Goal: Information Seeking & Learning: Find specific fact

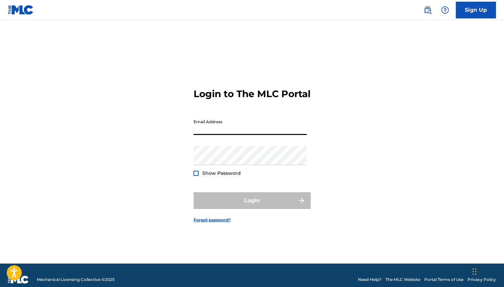
click at [238, 134] on input "Email Address" at bounding box center [250, 125] width 113 height 19
type input "[EMAIL_ADDRESS][PERSON_NAME][DOMAIN_NAME]"
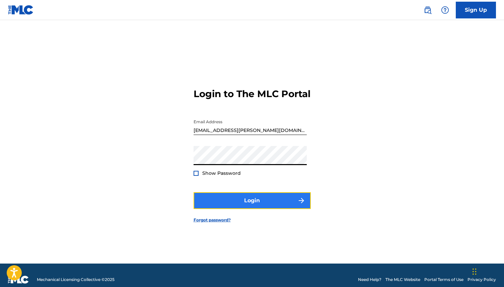
click at [254, 205] on button "Login" at bounding box center [252, 200] width 117 height 17
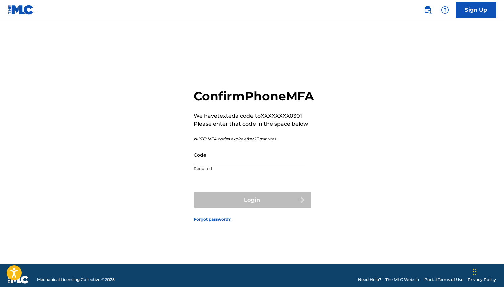
click at [264, 165] on input "Code" at bounding box center [250, 154] width 113 height 19
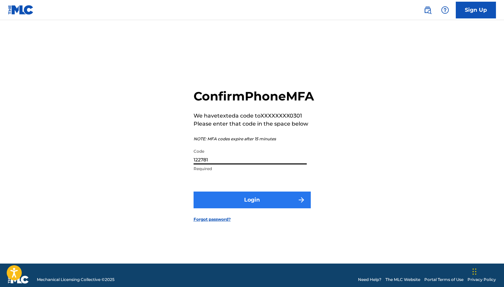
type input "122781"
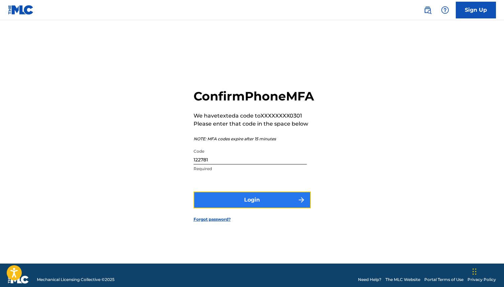
click at [268, 207] on button "Login" at bounding box center [252, 200] width 117 height 17
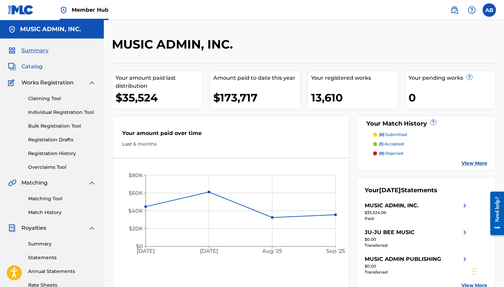
click at [29, 65] on span "Catalog" at bounding box center [31, 67] width 21 height 8
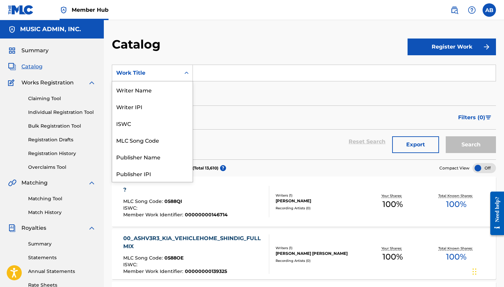
scroll to position [101, 0]
click at [185, 78] on div "Search Form" at bounding box center [187, 73] width 12 height 12
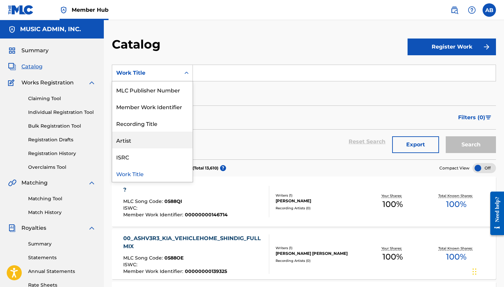
click at [166, 138] on div "Artist" at bounding box center [152, 140] width 80 height 17
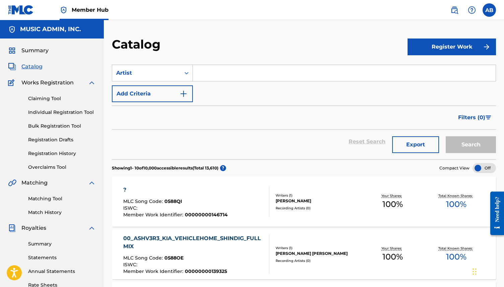
click at [216, 70] on input "Search Form" at bounding box center [344, 73] width 303 height 16
paste input "[PERSON_NAME]"
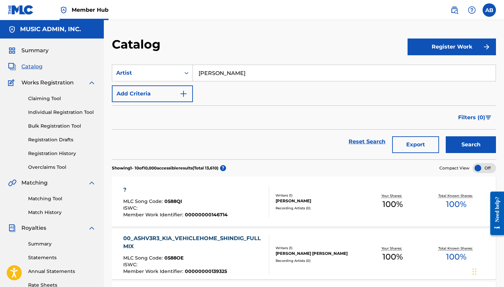
type input "[PERSON_NAME]"
click at [446, 136] on button "Search" at bounding box center [471, 144] width 50 height 17
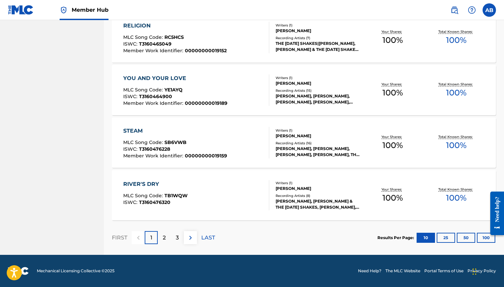
scroll to position [0, 0]
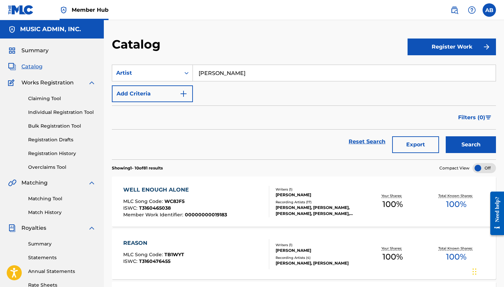
click at [234, 198] on div "WELL ENOUGH ALONE MLC Song Code : WC8JF5 ISWC : T3160465038 Member Work Identif…" at bounding box center [196, 201] width 146 height 31
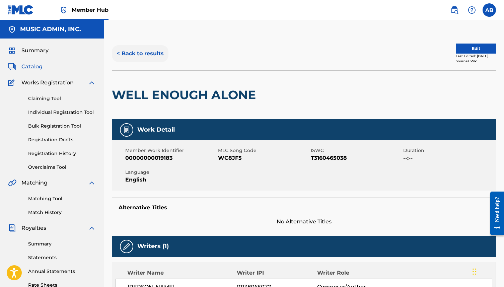
click at [120, 54] on button "< Back to results" at bounding box center [140, 53] width 57 height 17
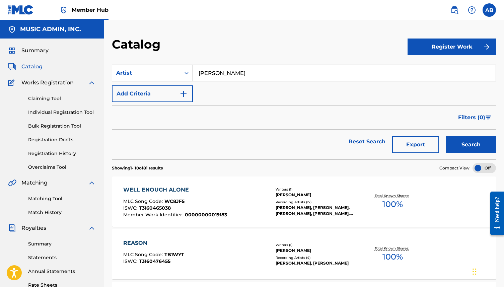
click at [130, 69] on div "Artist" at bounding box center [146, 73] width 60 height 8
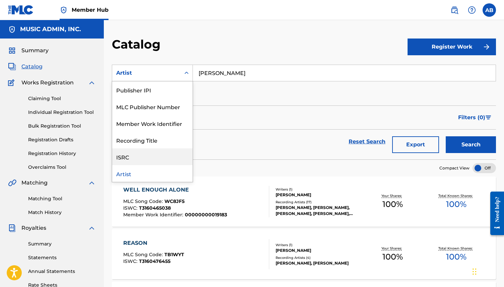
scroll to position [100, 0]
click at [268, 85] on div "SearchWithCriteriaa8839a2b-c5a6-4fa4-8323-19b9a53225c6 ISRC, 11 of 12. 12 resul…" at bounding box center [304, 84] width 384 height 38
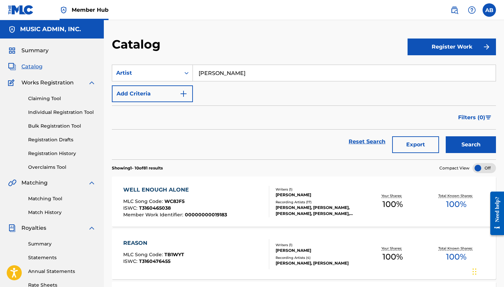
click at [224, 73] on input "[PERSON_NAME]" at bounding box center [344, 73] width 303 height 16
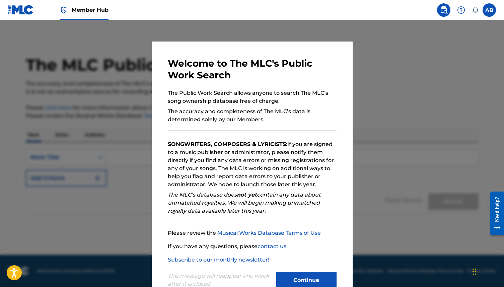
scroll to position [19, 0]
